Goal: Task Accomplishment & Management: Manage account settings

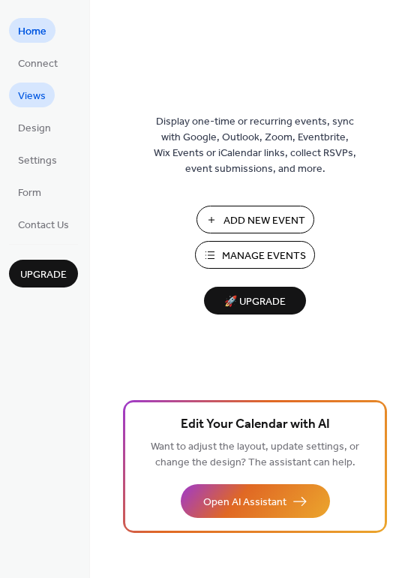
click at [42, 104] on span "Views" at bounding box center [32, 97] width 28 height 16
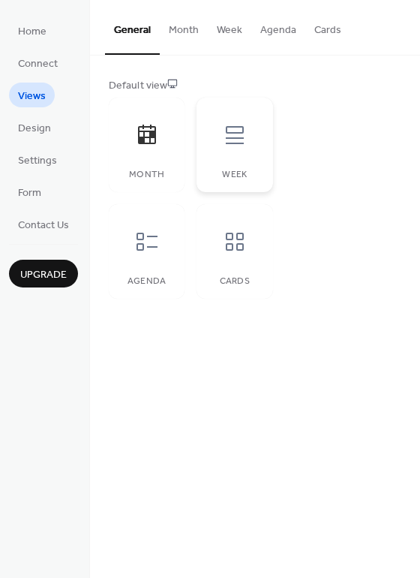
click at [251, 170] on div "Week" at bounding box center [235, 175] width 46 height 11
click at [155, 180] on div "Month" at bounding box center [147, 145] width 76 height 95
click at [151, 234] on icon at bounding box center [147, 242] width 24 height 24
click at [188, 190] on div "Month Week Agenda Cards" at bounding box center [191, 198] width 164 height 201
click at [167, 157] on div at bounding box center [147, 135] width 45 height 45
